Goal: Task Accomplishment & Management: Use online tool/utility

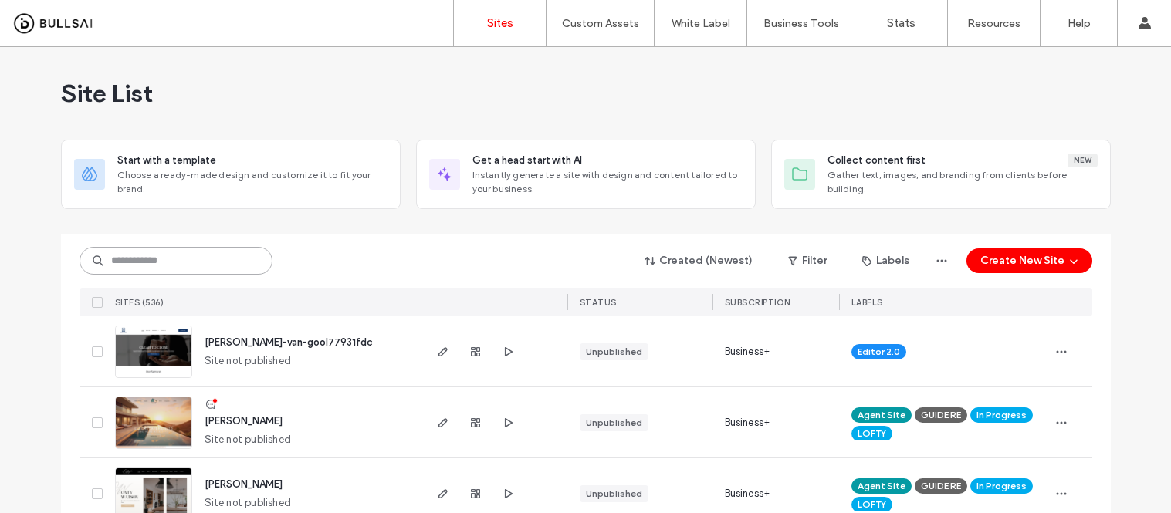
click at [133, 263] on input at bounding box center [176, 261] width 193 height 28
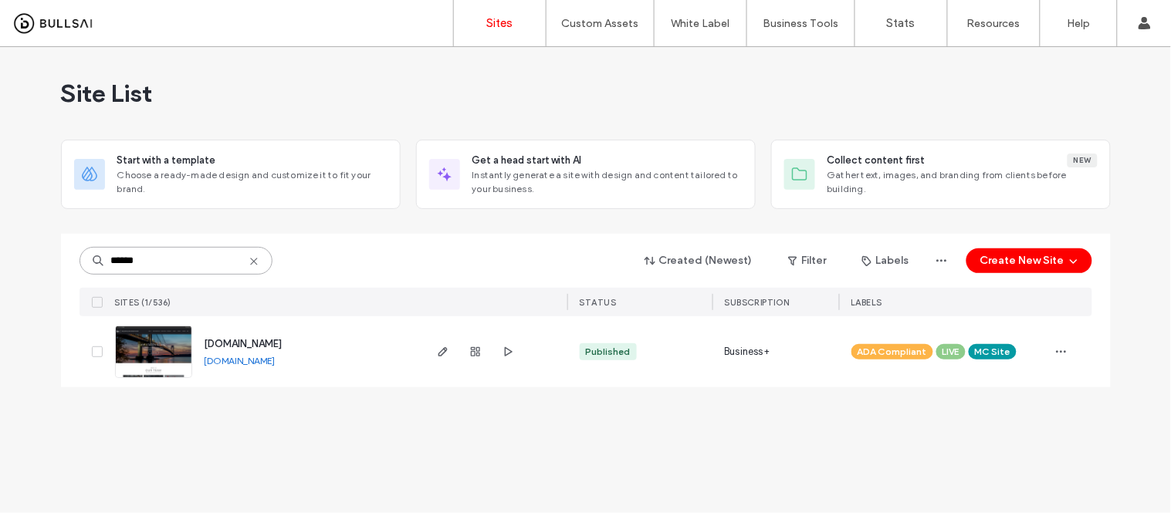
type input "******"
click at [260, 364] on link "www.kwsiny.com" at bounding box center [240, 361] width 71 height 12
click at [150, 361] on img at bounding box center [154, 379] width 76 height 105
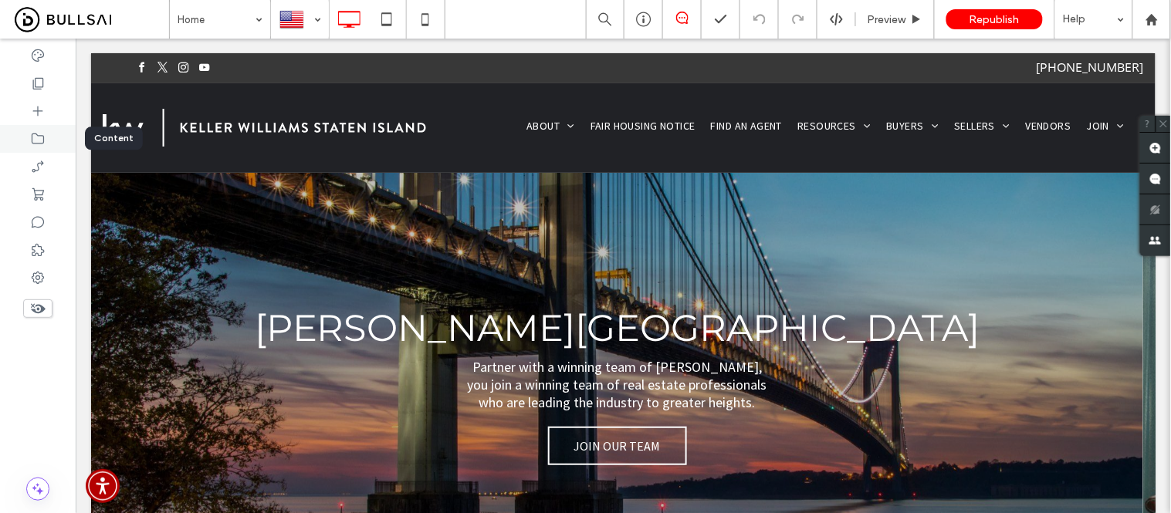
click at [40, 136] on icon at bounding box center [37, 138] width 15 height 15
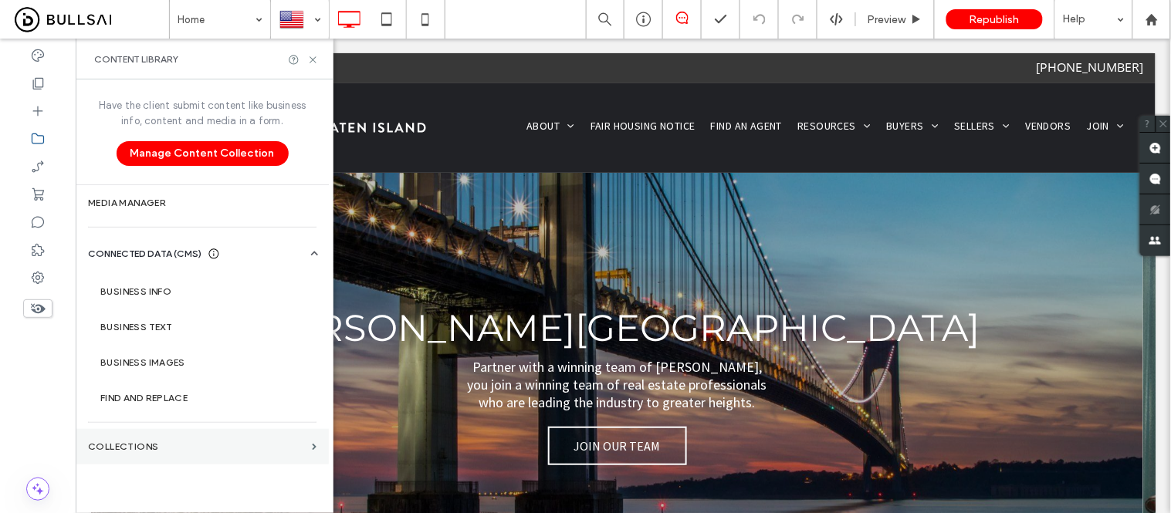
click at [126, 442] on label "Collections" at bounding box center [197, 447] width 218 height 11
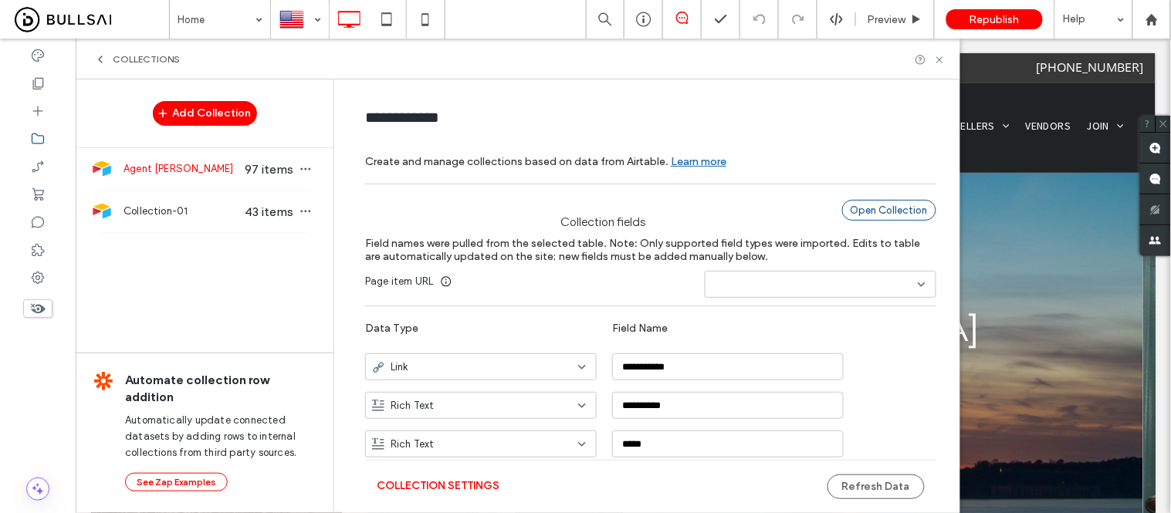
click at [916, 214] on div "Open Collection" at bounding box center [889, 210] width 94 height 21
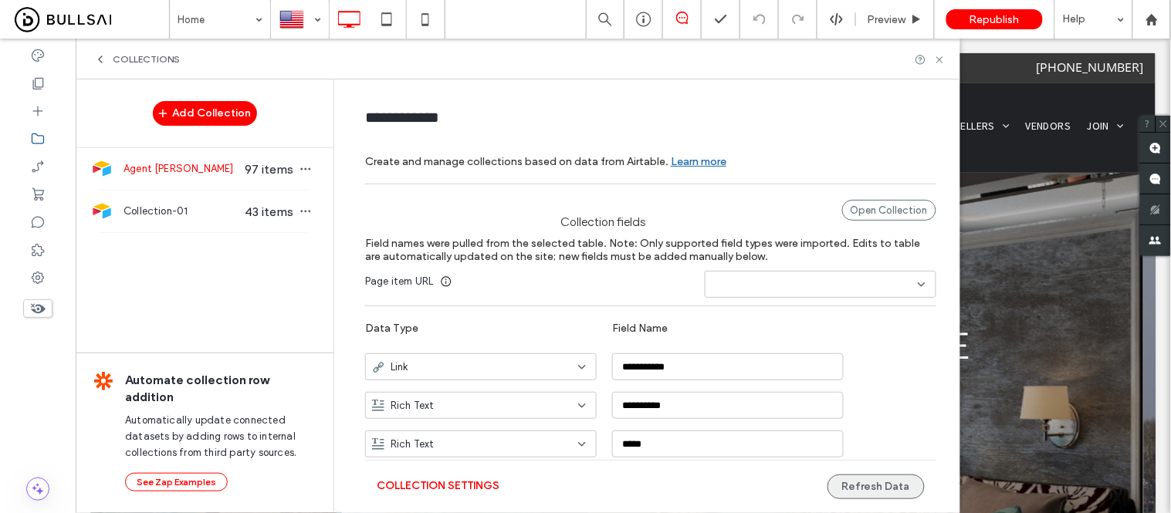
click at [882, 489] on button "Refresh Data" at bounding box center [876, 487] width 97 height 25
click at [1159, 22] on icon at bounding box center [1152, 19] width 13 height 13
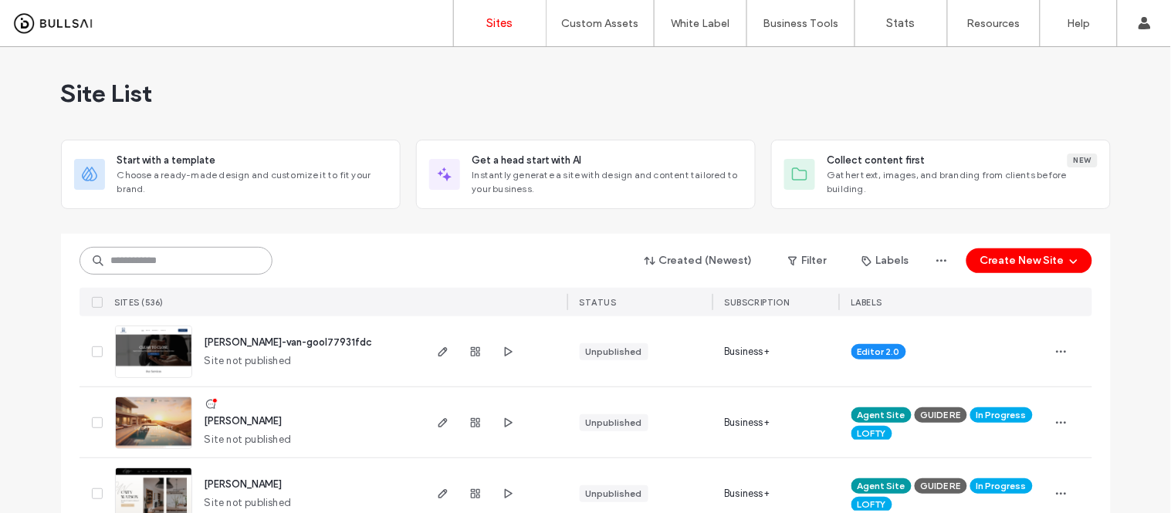
click at [217, 253] on input at bounding box center [176, 261] width 193 height 28
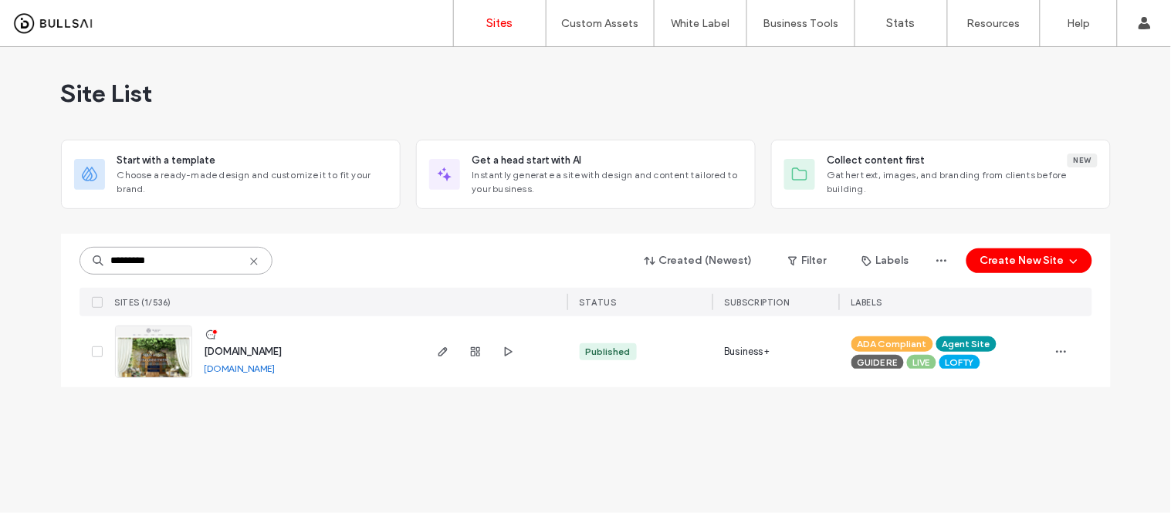
type input "*********"
click at [242, 369] on link "www.thebetleygroup.com" at bounding box center [240, 369] width 71 height 12
click at [147, 357] on img at bounding box center [154, 379] width 76 height 105
